Goal: Task Accomplishment & Management: Manage account settings

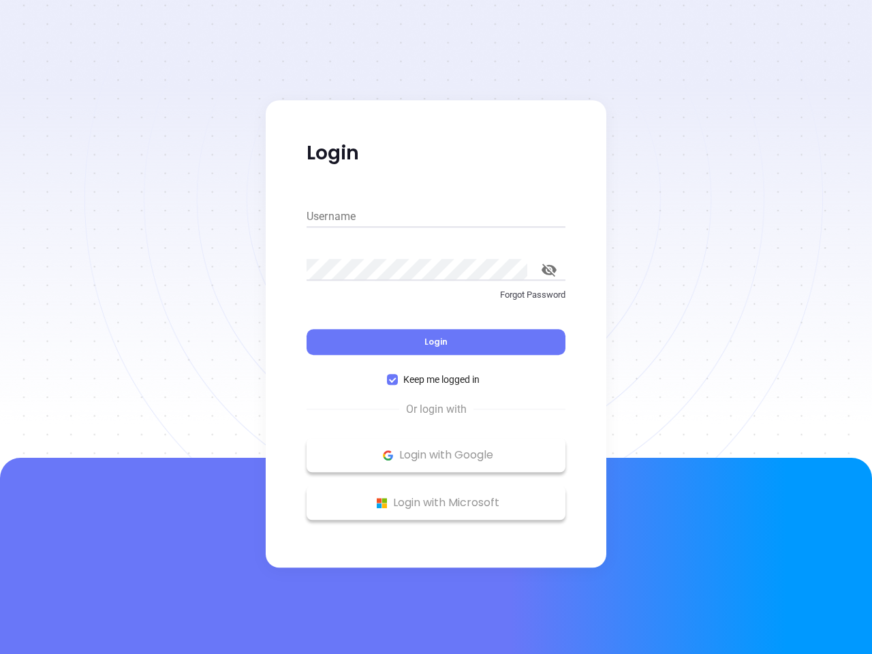
click at [436, 327] on div "Login" at bounding box center [436, 334] width 259 height 42
click at [436, 217] on input "Username" at bounding box center [436, 217] width 259 height 22
click at [549, 270] on icon "toggle password visibility" at bounding box center [549, 270] width 15 height 13
click at [436, 342] on span "Login" at bounding box center [436, 342] width 23 height 12
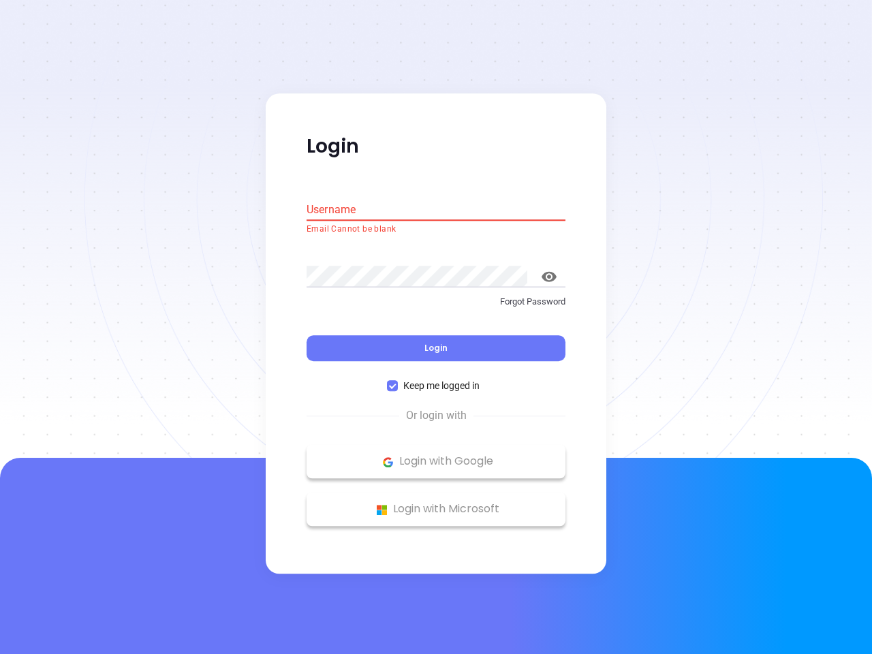
click at [436, 380] on span "Keep me logged in" at bounding box center [441, 386] width 87 height 15
click at [398, 381] on input "Keep me logged in" at bounding box center [392, 386] width 11 height 11
checkbox input "false"
click at [436, 455] on p "Login with Google" at bounding box center [435, 462] width 245 height 20
click at [436, 503] on p "Login with Microsoft" at bounding box center [435, 510] width 245 height 20
